Goal: Transaction & Acquisition: Book appointment/travel/reservation

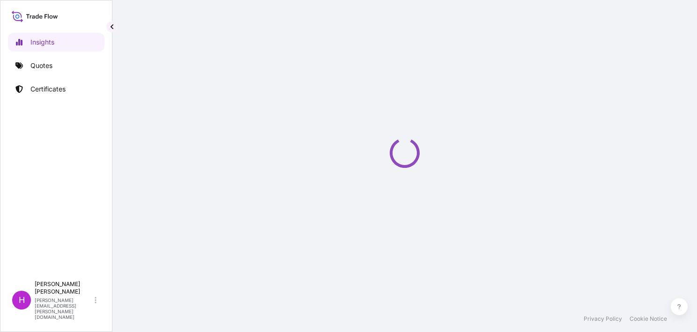
select select "2025"
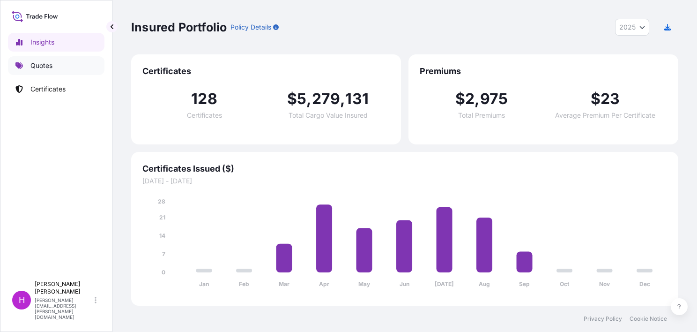
click at [43, 68] on p "Quotes" at bounding box center [41, 65] width 22 height 9
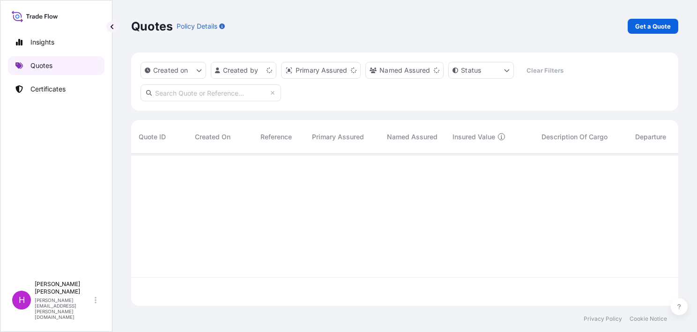
scroll to position [150, 540]
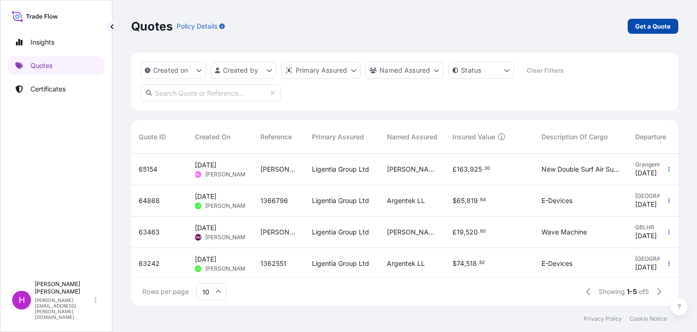
click at [651, 24] on p "Get a Quote" at bounding box center [654, 26] width 36 height 9
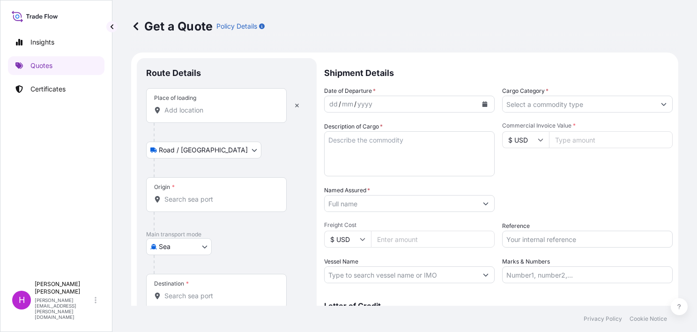
click at [206, 149] on body "Insights Quotes Certificates H [PERSON_NAME] [PERSON_NAME][EMAIL_ADDRESS][PERSO…" at bounding box center [348, 166] width 697 height 332
click at [202, 244] on body "Insights Quotes Certificates H [PERSON_NAME] [PERSON_NAME][EMAIL_ADDRESS][PERSO…" at bounding box center [348, 166] width 697 height 332
click at [182, 266] on div "Air" at bounding box center [179, 270] width 58 height 17
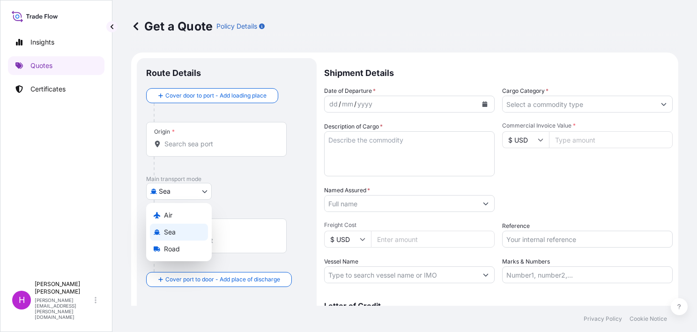
click at [202, 191] on body "Insights Quotes Certificates H [PERSON_NAME] [PERSON_NAME][EMAIL_ADDRESS][PERSO…" at bounding box center [348, 166] width 697 height 332
click at [185, 213] on div "Air" at bounding box center [179, 215] width 58 height 17
select select "Air"
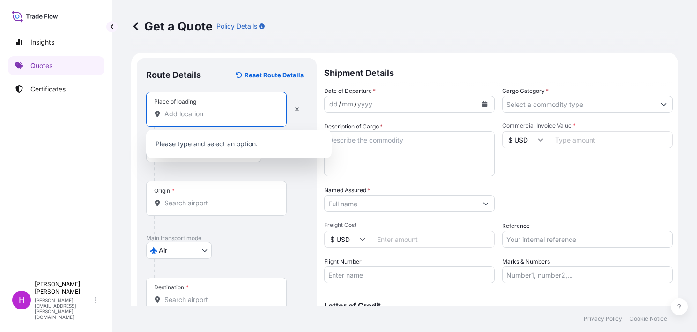
click at [184, 111] on input "Place of loading" at bounding box center [220, 113] width 111 height 9
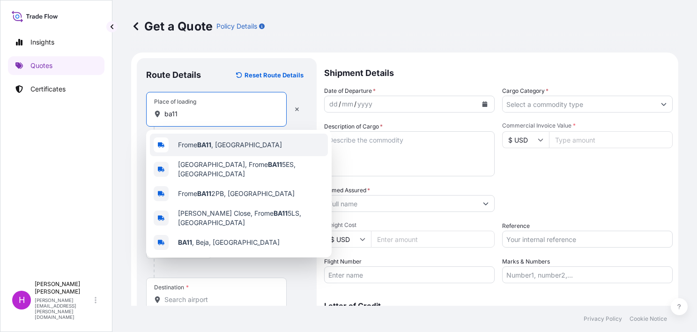
click at [190, 146] on span "Frome BA11 , [GEOGRAPHIC_DATA]" at bounding box center [230, 144] width 104 height 9
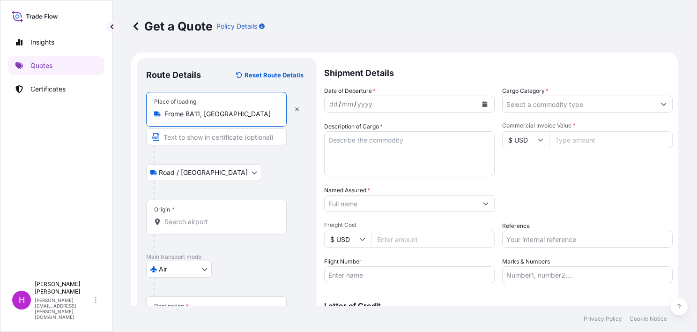
type input "Frome BA11, [GEOGRAPHIC_DATA]"
click at [178, 219] on input "Origin *" at bounding box center [220, 221] width 111 height 9
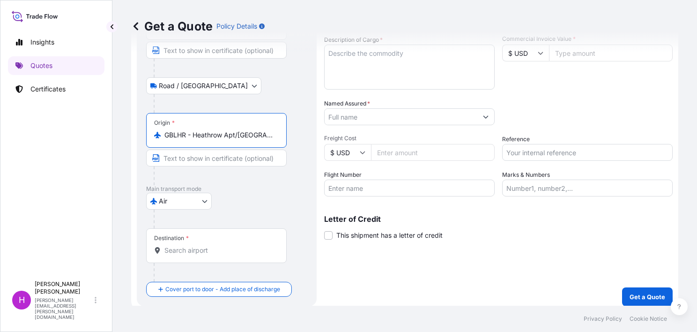
scroll to position [92, 0]
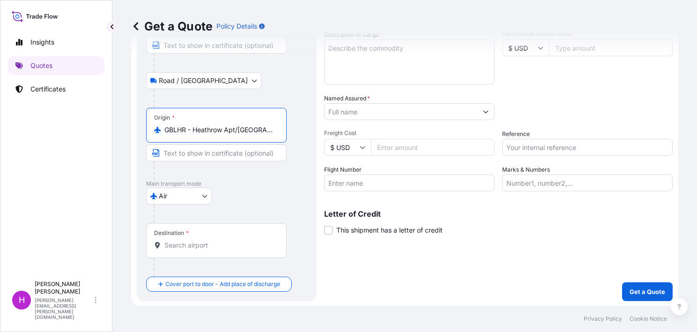
type input "GBLHR - Heathrow Apt/[GEOGRAPHIC_DATA], [GEOGRAPHIC_DATA]"
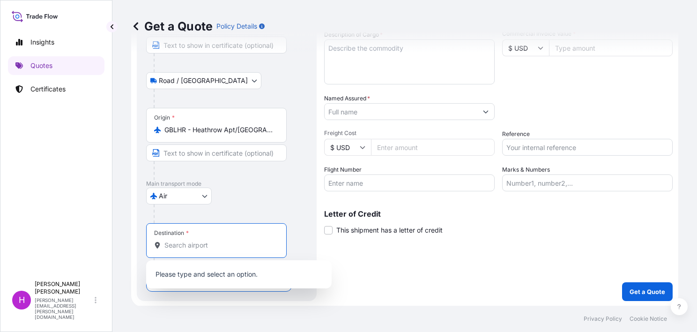
click at [178, 244] on input "Destination *" at bounding box center [220, 244] width 111 height 9
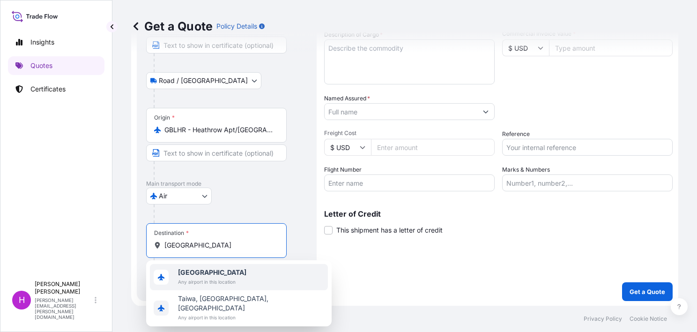
click at [207, 274] on span "[GEOGRAPHIC_DATA]" at bounding box center [212, 272] width 68 height 9
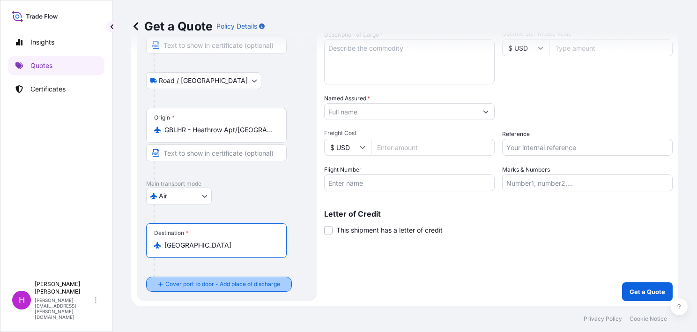
type input "[GEOGRAPHIC_DATA]"
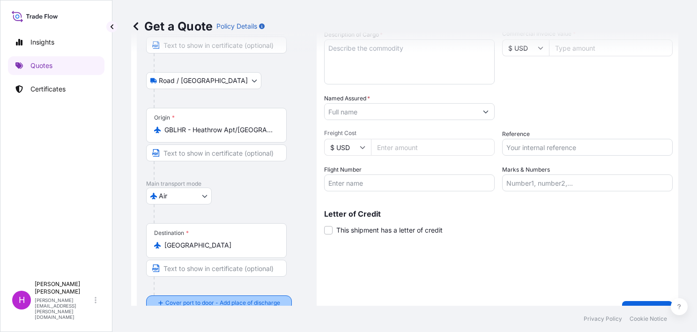
click at [205, 283] on div "Place of loading Frome BA11, [GEOGRAPHIC_DATA] Road / [GEOGRAPHIC_DATA] / Inlan…" at bounding box center [226, 155] width 161 height 310
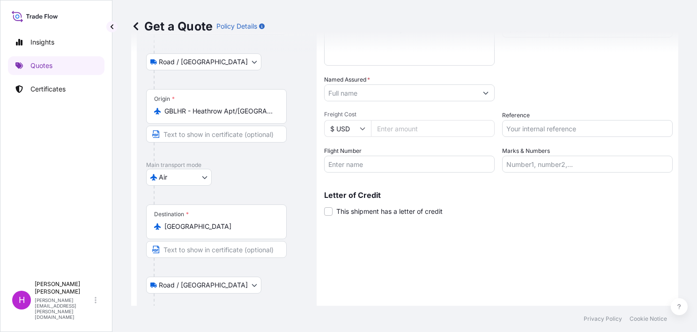
scroll to position [166, 0]
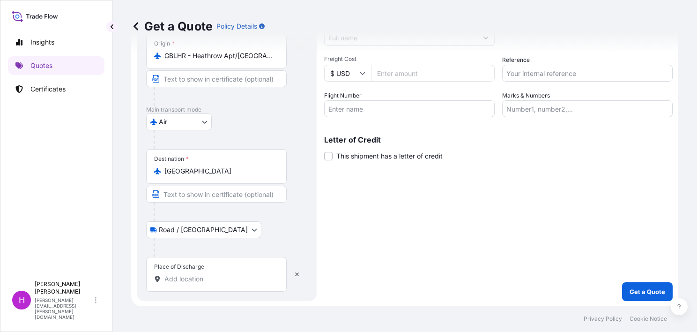
click at [180, 277] on input "Place of Discharge" at bounding box center [220, 278] width 111 height 9
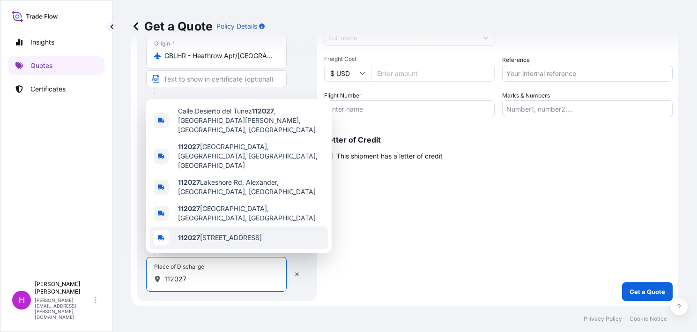
click at [371, 251] on div "Shipment Details Date of Departure * dd / mm / yyyy Cargo Category * Descriptio…" at bounding box center [498, 96] width 349 height 409
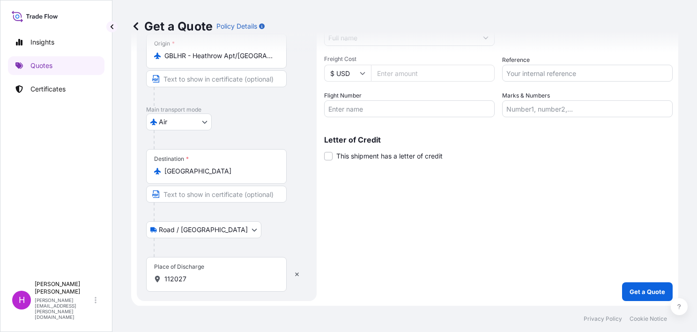
click at [204, 227] on body "Insights Quotes Certificates H [PERSON_NAME] [PERSON_NAME][EMAIL_ADDRESS][PERSO…" at bounding box center [348, 166] width 697 height 332
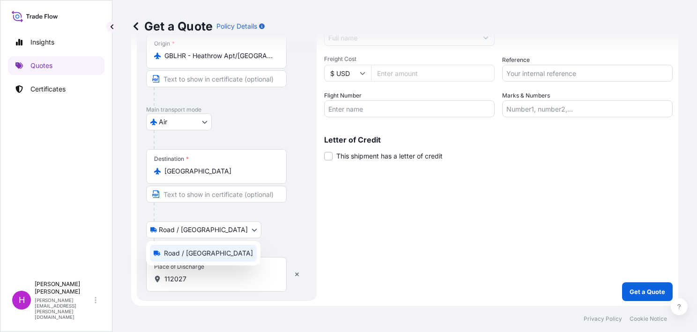
click at [187, 250] on span "Road / [GEOGRAPHIC_DATA]" at bounding box center [208, 252] width 89 height 9
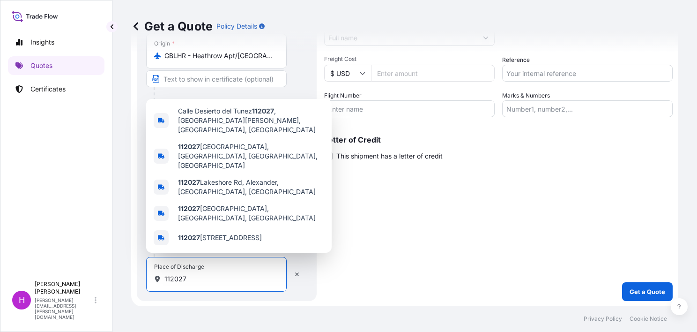
drag, startPoint x: 206, startPoint y: 278, endPoint x: 165, endPoint y: 281, distance: 40.4
click at [165, 281] on input "112027" at bounding box center [220, 278] width 111 height 9
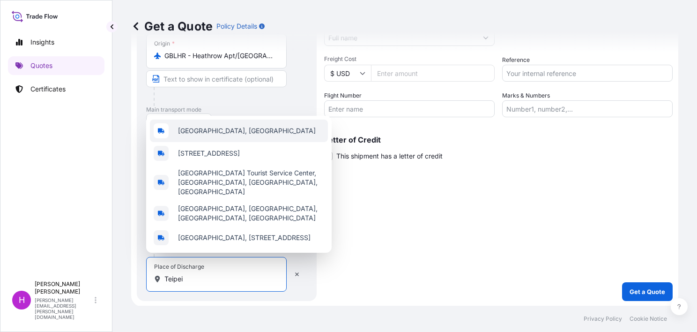
click at [202, 126] on span "[GEOGRAPHIC_DATA], [GEOGRAPHIC_DATA]" at bounding box center [247, 130] width 138 height 9
type input "[GEOGRAPHIC_DATA], [GEOGRAPHIC_DATA]"
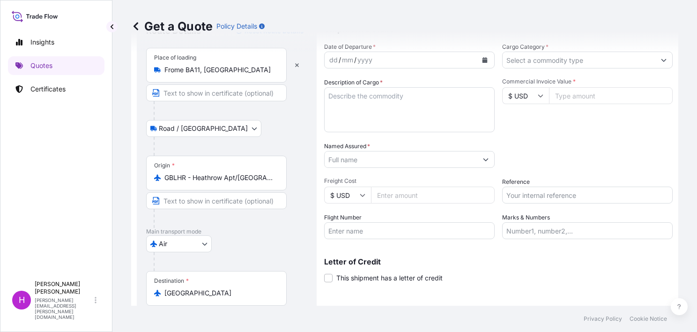
scroll to position [0, 0]
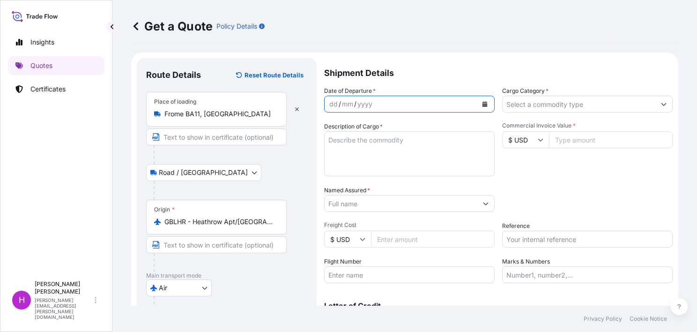
click at [482, 103] on icon "Calendar" at bounding box center [485, 104] width 6 height 6
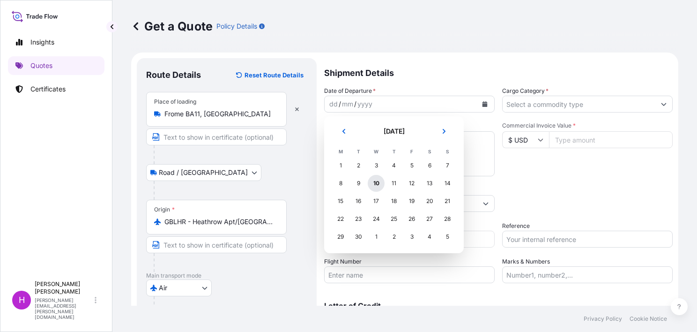
click at [373, 182] on div "10" at bounding box center [376, 183] width 17 height 17
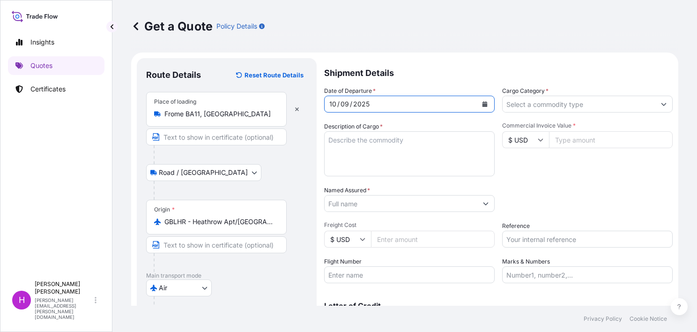
click at [661, 103] on icon "Show suggestions" at bounding box center [664, 104] width 6 height 6
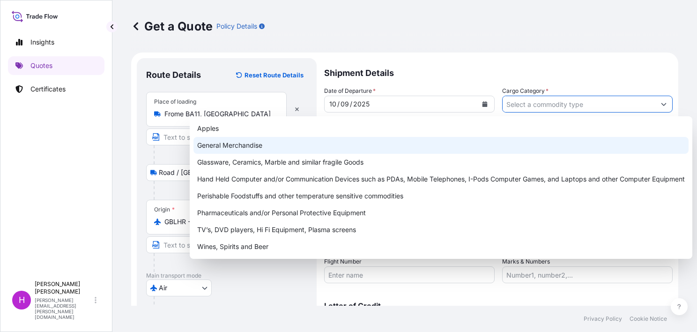
click at [275, 148] on div "General Merchandise" at bounding box center [441, 145] width 495 height 17
type input "General Merchandise"
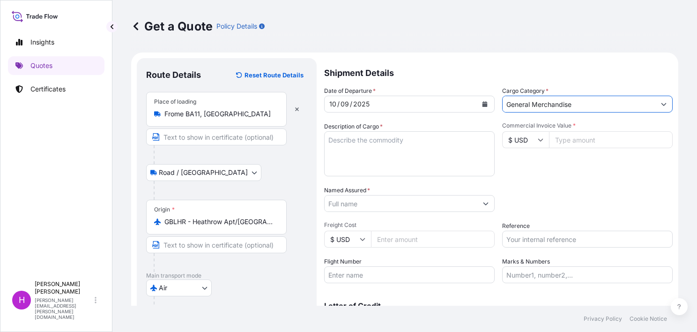
click at [355, 142] on textarea "Description of Cargo *" at bounding box center [409, 153] width 171 height 45
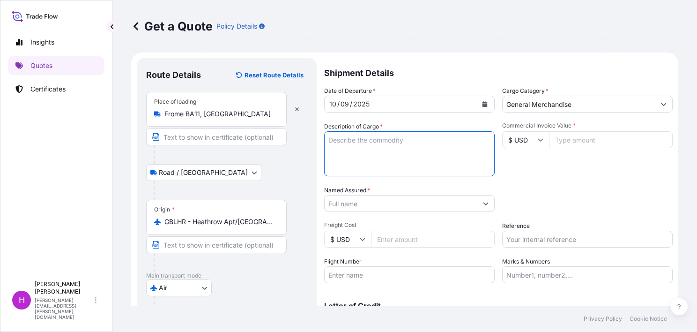
click at [355, 142] on textarea "Description of Cargo *" at bounding box center [409, 153] width 171 height 45
type textarea "g"
type textarea "Gym equipment"
click at [540, 140] on icon at bounding box center [541, 140] width 6 height 6
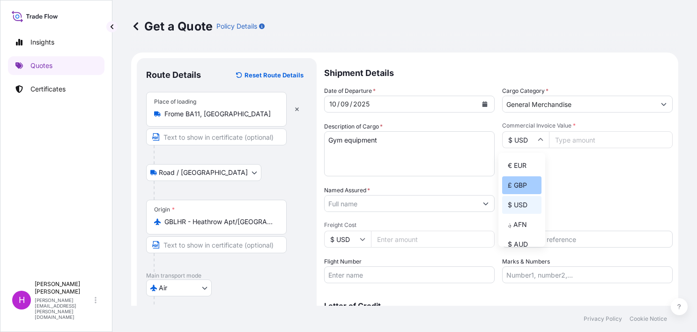
click at [525, 183] on div "£ GBP" at bounding box center [521, 185] width 39 height 18
type input "£ GBP"
click at [566, 144] on input "Commercial Invoice Value *" at bounding box center [611, 139] width 124 height 17
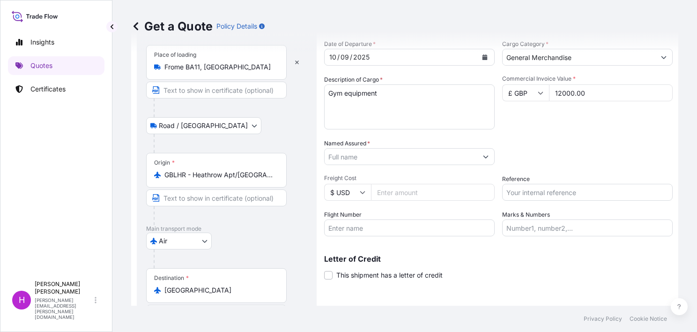
type input "12000.00"
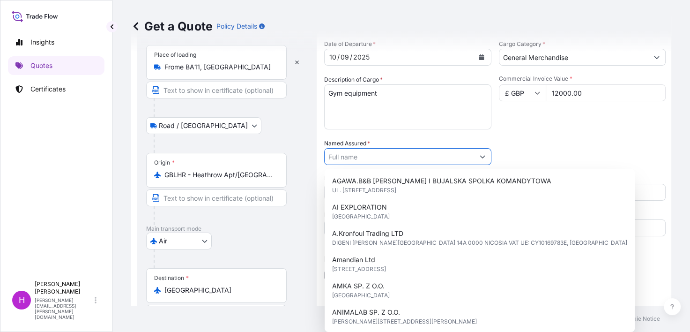
click at [483, 156] on button "Show suggestions" at bounding box center [482, 156] width 17 height 17
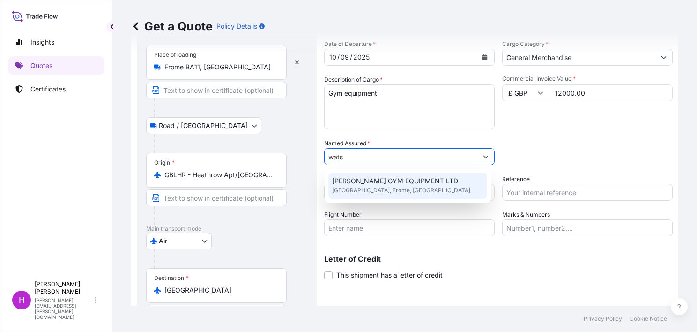
click at [392, 181] on span "[PERSON_NAME] GYM EQUIPMENT LTD" at bounding box center [395, 180] width 126 height 9
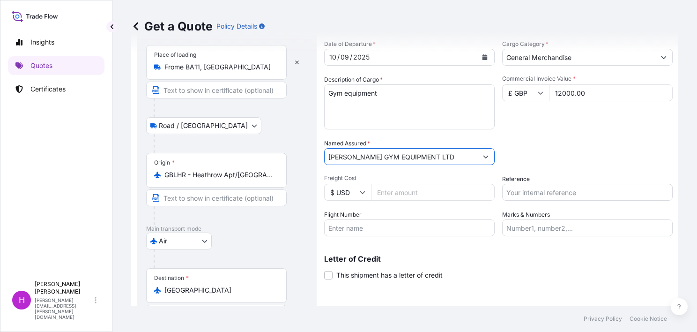
type input "[PERSON_NAME] GYM EQUIPMENT LTD"
click at [363, 189] on icon at bounding box center [363, 192] width 6 height 6
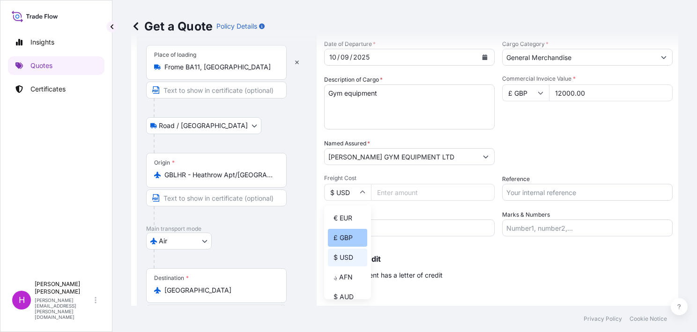
click at [352, 235] on div "£ GBP" at bounding box center [347, 238] width 39 height 18
type input "£ GBP"
click at [389, 192] on input "Freight Cost" at bounding box center [433, 192] width 124 height 17
type input "3820.00"
click at [529, 191] on input "Reference" at bounding box center [587, 192] width 171 height 17
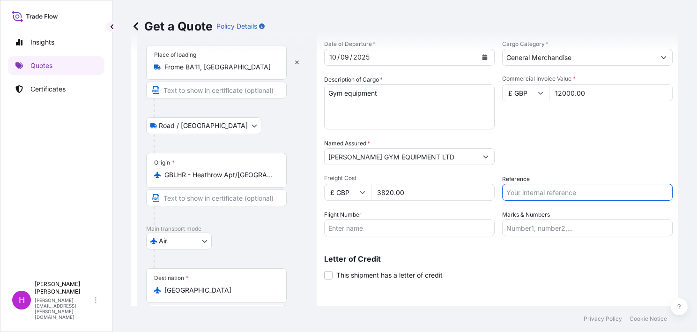
type input "s"
type input "S02047190"
click at [385, 228] on input "Flight Number" at bounding box center [409, 227] width 171 height 17
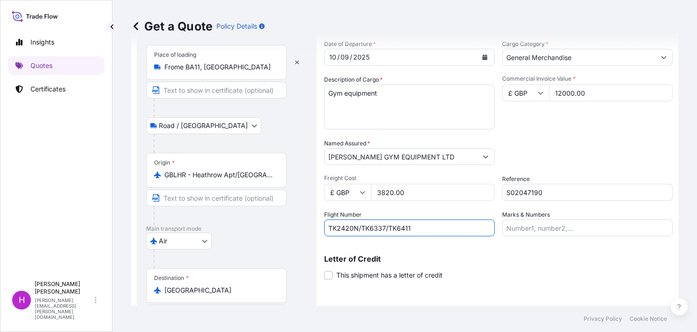
type input "TK2420N/TK6337/TK6411"
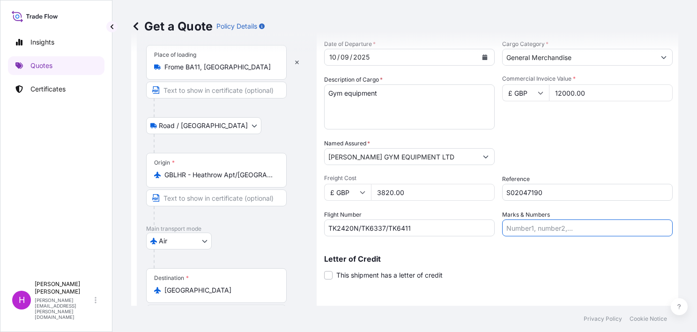
click at [517, 228] on input "Marks & Numbers" at bounding box center [587, 227] width 171 height 17
type input "A"
type input "SO-00023361 [PERSON_NAME]"
click at [427, 228] on input "TK2420N/TK6337/TK6411" at bounding box center [409, 227] width 171 height 17
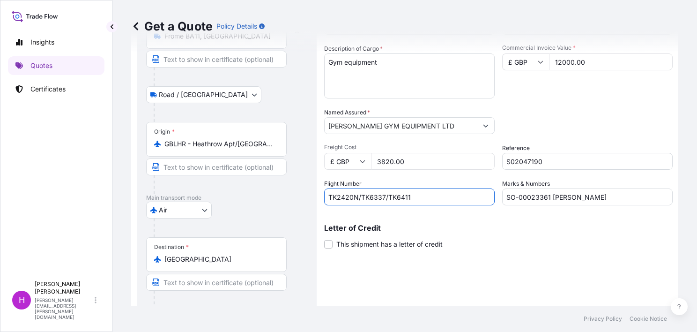
scroll to position [185, 0]
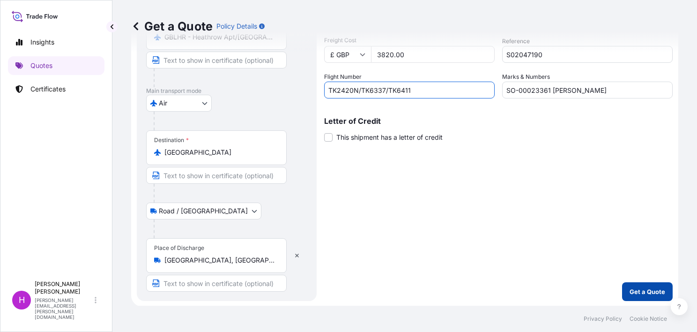
click at [636, 288] on p "Get a Quote" at bounding box center [648, 291] width 36 height 9
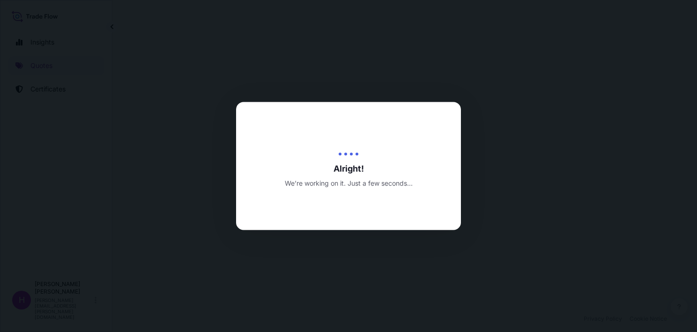
select select "Road / [GEOGRAPHIC_DATA]"
select select "Air"
select select "Road / [GEOGRAPHIC_DATA]"
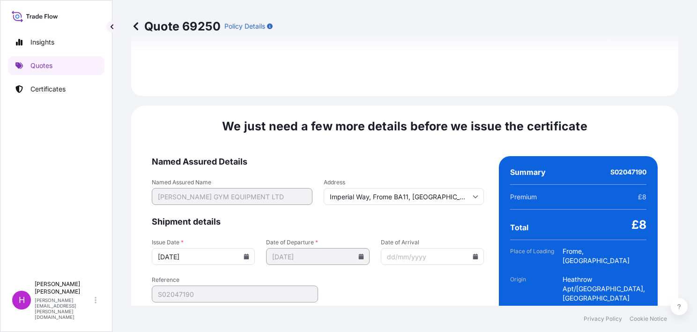
scroll to position [1408, 0]
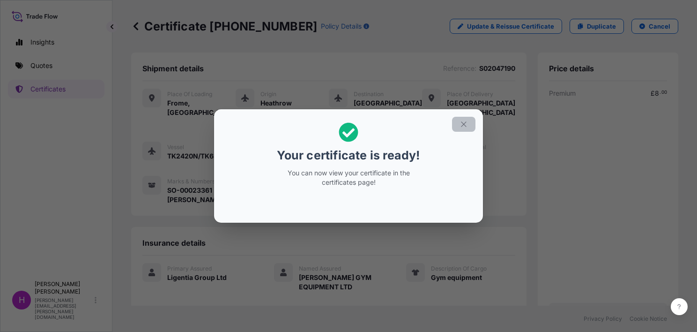
click at [460, 123] on icon "button" at bounding box center [464, 124] width 8 height 8
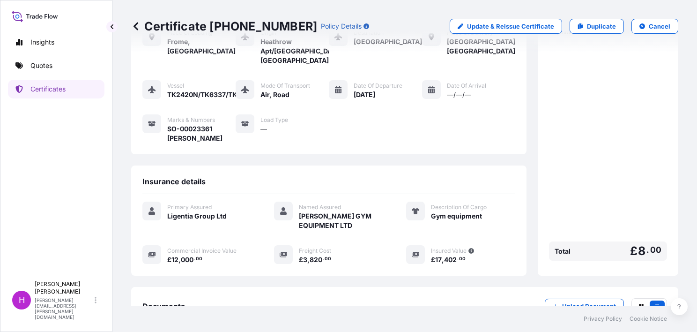
scroll to position [169, 0]
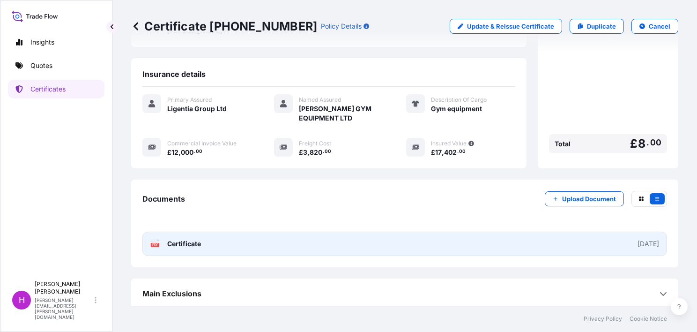
click at [195, 239] on span "Certificate" at bounding box center [184, 243] width 34 height 9
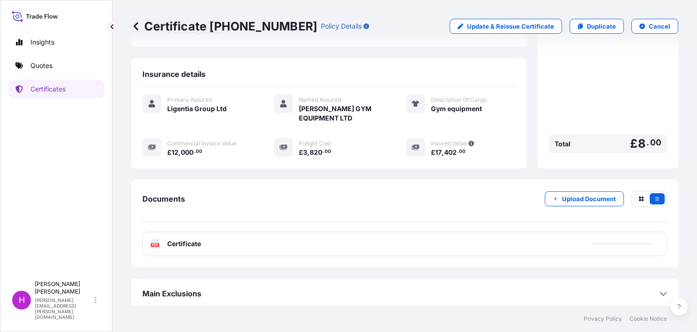
scroll to position [0, 0]
